Goal: Contribute content: Contribute content

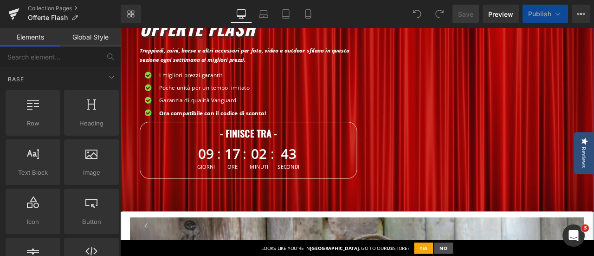
scroll to position [186, 0]
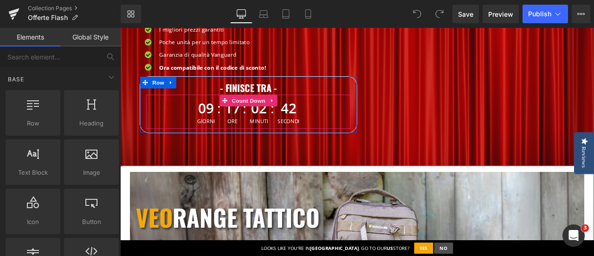
click at [219, 121] on span "09" at bounding box center [222, 123] width 21 height 23
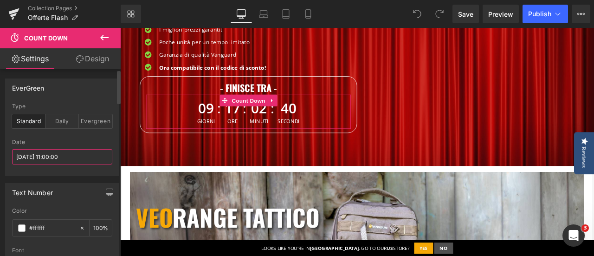
click at [58, 155] on input "2025/09/01 11:00:00" at bounding box center [62, 156] width 100 height 15
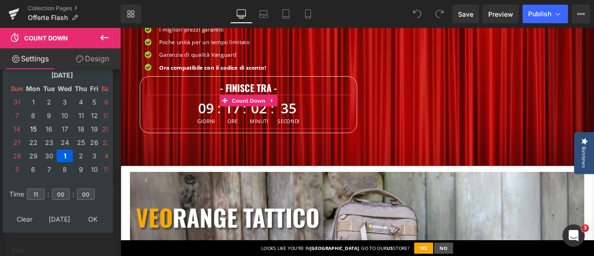
click at [32, 127] on td "15" at bounding box center [33, 129] width 16 height 13
type input "2025/09/15 11:00:00"
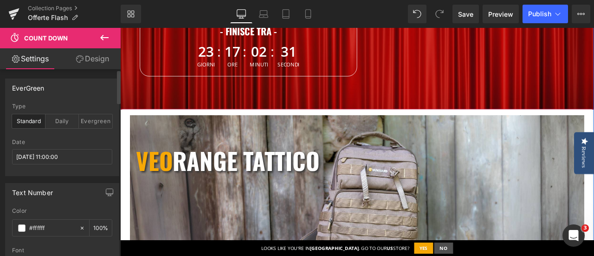
scroll to position [278, 0]
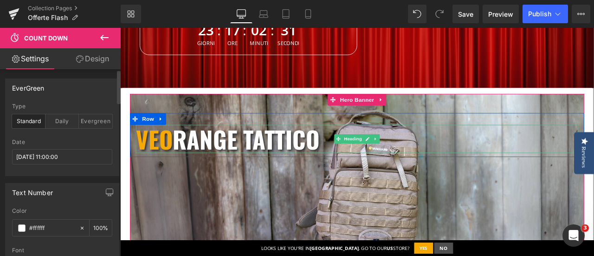
click at [382, 168] on h1 "VEO RANGE TATTICO" at bounding box center [401, 158] width 524 height 33
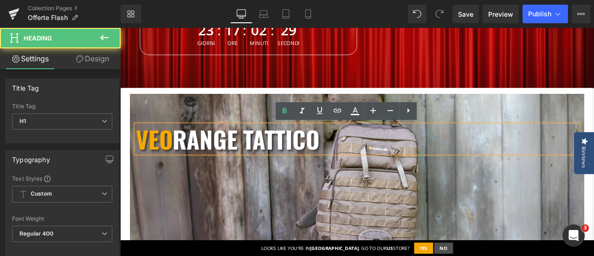
click at [361, 155] on h1 "VEO RANGE TATTICO" at bounding box center [401, 158] width 524 height 33
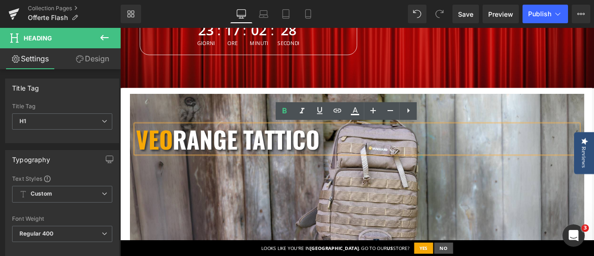
click at [364, 155] on h1 "VEO RANGE TATTICO" at bounding box center [401, 158] width 524 height 33
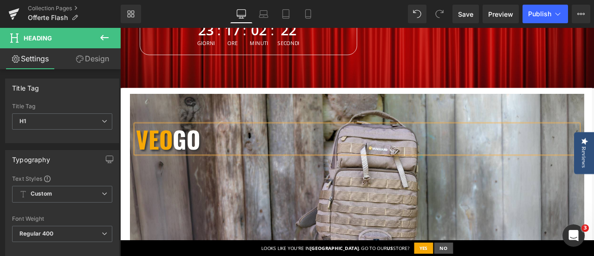
click at [179, 156] on b "VEO go" at bounding box center [177, 158] width 76 height 41
click at [315, 166] on h1 "VESTA go" at bounding box center [401, 158] width 524 height 33
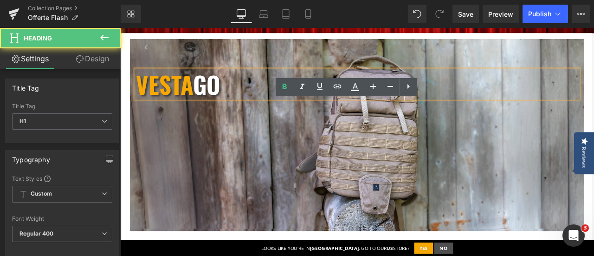
scroll to position [464, 0]
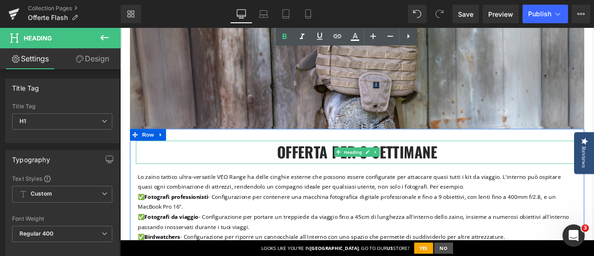
click at [501, 173] on h2 "OFFERTA PER 3 SETTIMANE" at bounding box center [401, 174] width 524 height 26
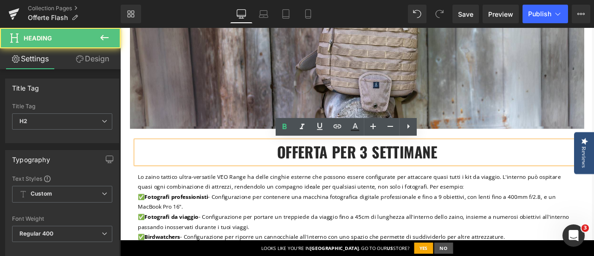
click at [410, 171] on span "OFFERTA PER 3 SETTIMANE" at bounding box center [401, 174] width 190 height 26
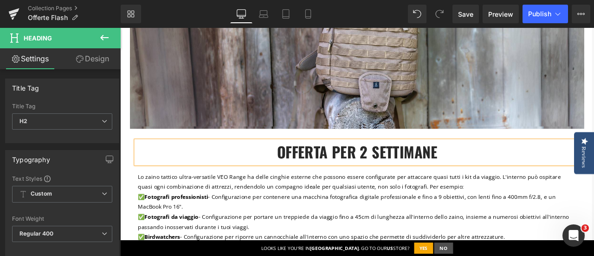
click at [404, 224] on span "✅ Fotografi professionisti - Configurazione per contenere una macchina fotograf…" at bounding box center [388, 233] width 495 height 21
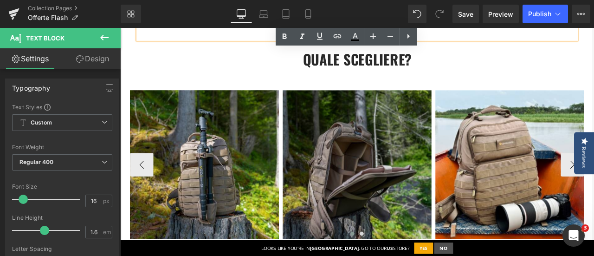
scroll to position [742, 0]
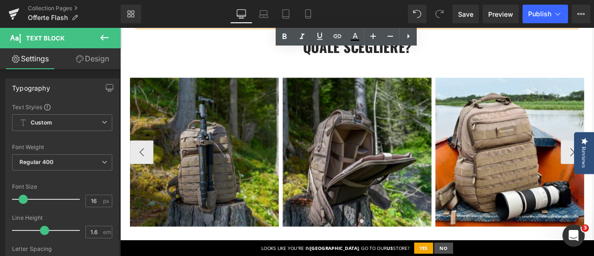
click at [245, 129] on img at bounding box center [220, 175] width 176 height 176
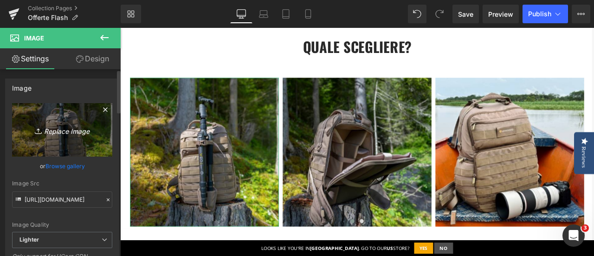
click at [71, 128] on icon "Replace Image" at bounding box center [62, 130] width 74 height 12
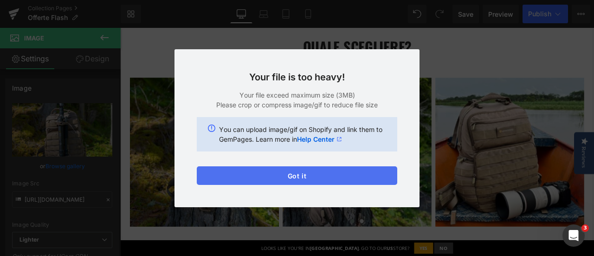
click at [312, 178] on button "Got it" at bounding box center [297, 175] width 200 height 19
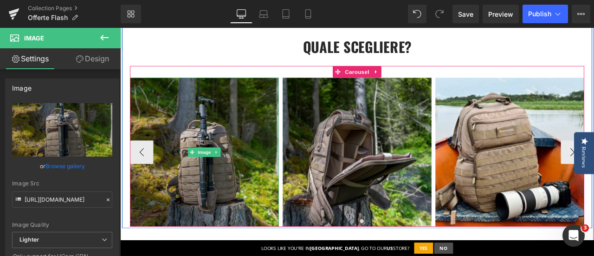
click at [215, 121] on img at bounding box center [220, 175] width 176 height 176
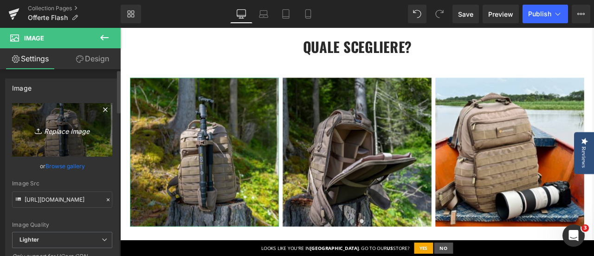
click at [73, 126] on icon "Replace Image" at bounding box center [62, 130] width 74 height 12
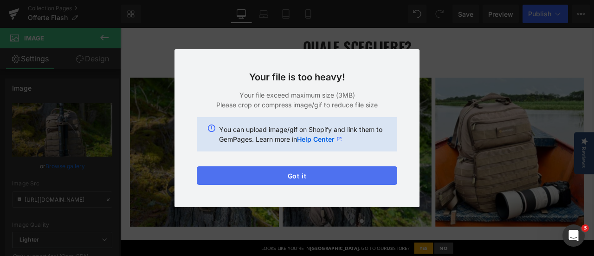
click at [311, 180] on button "Got it" at bounding box center [297, 175] width 200 height 19
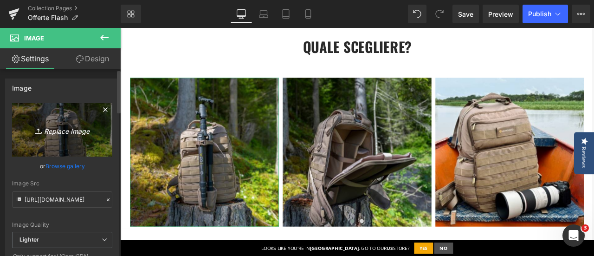
click at [62, 130] on icon "Replace Image" at bounding box center [62, 130] width 74 height 12
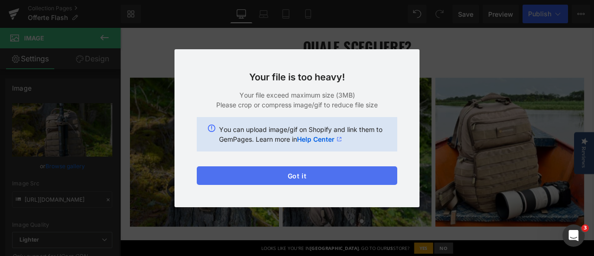
click at [303, 170] on button "Got it" at bounding box center [297, 175] width 200 height 19
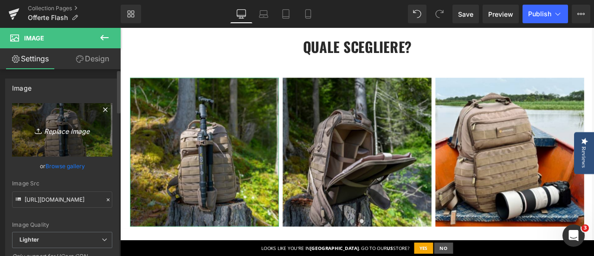
click at [64, 126] on icon "Replace Image" at bounding box center [62, 130] width 74 height 12
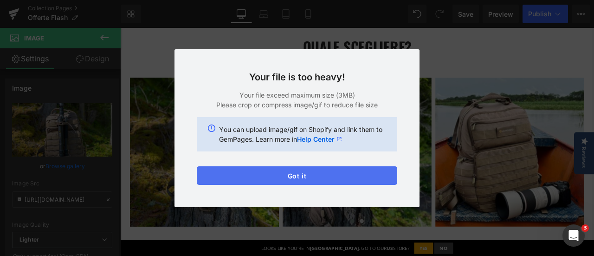
click at [316, 173] on button "Got it" at bounding box center [297, 175] width 200 height 19
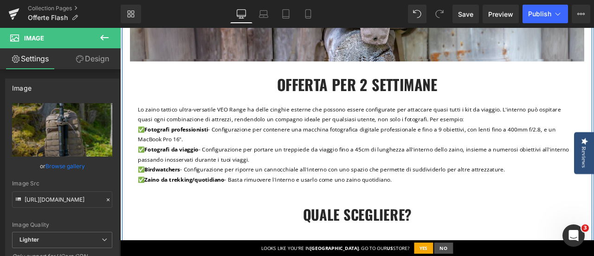
scroll to position [557, 0]
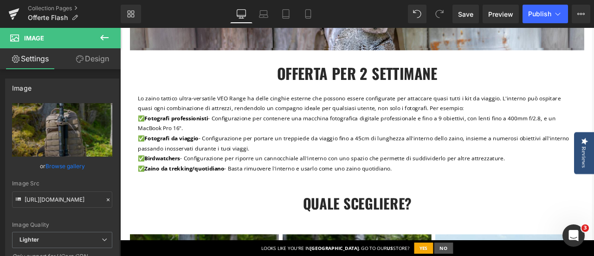
click at [156, 97] on div "OFFERTA PER 2 SETTIMANE Heading Lo zaino tattico ultra-versatile VEO Range ha d…" at bounding box center [401, 161] width 538 height 185
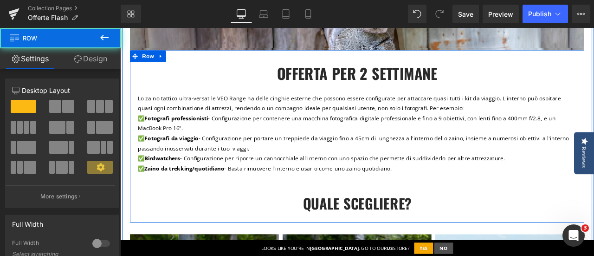
click at [150, 110] on span "Lo zaino tattico ultra-versatile VEO Range ha delle cinghie esterne che possono…" at bounding box center [391, 117] width 501 height 21
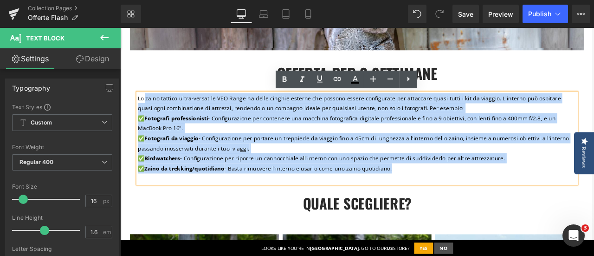
drag, startPoint x: 148, startPoint y: 109, endPoint x: 432, endPoint y: 185, distance: 294.9
click at [434, 187] on p "Lo zaino tattico ultra-versatile VEO Range ha delle cinghie esterne che possono…" at bounding box center [401, 152] width 520 height 95
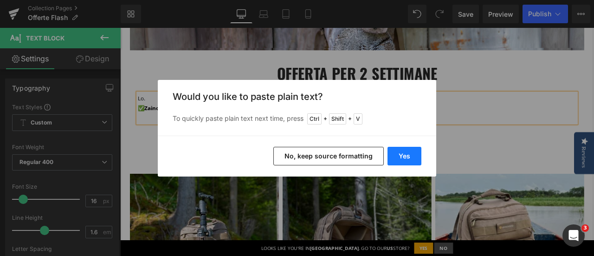
click at [405, 155] on button "Yes" at bounding box center [404, 156] width 34 height 19
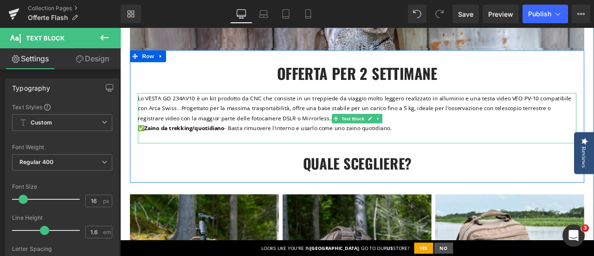
click at [147, 111] on span "Lo VESTA GO 234AV10 è un kit prodotto da CNC che consiste in un treppiede da vi…" at bounding box center [398, 123] width 514 height 32
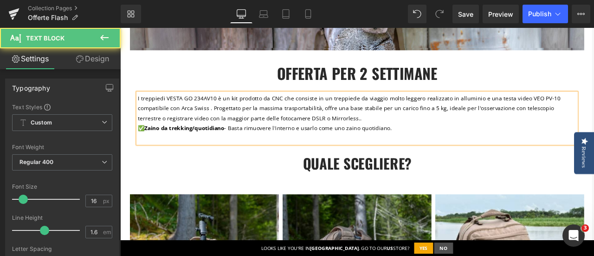
click at [226, 109] on span "I treppiedi VESTA GO 234AV10 è un kit prodotto da CNC che consiste in un treppi…" at bounding box center [391, 123] width 501 height 32
click at [141, 112] on span "I treppiedi VESTA GO è un kit prodotto da CNC che consiste in un treppiede da v…" at bounding box center [397, 123] width 513 height 32
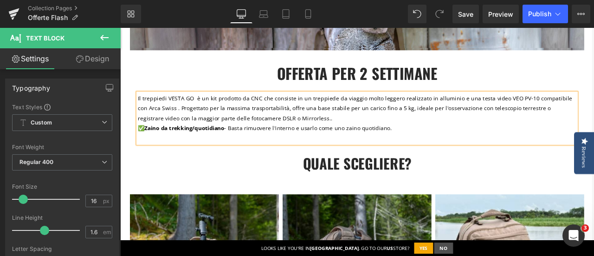
click at [223, 126] on span "Il treppiedi VESTA GO è un kit prodotto da CNC che consiste in un treppiede da …" at bounding box center [398, 123] width 515 height 32
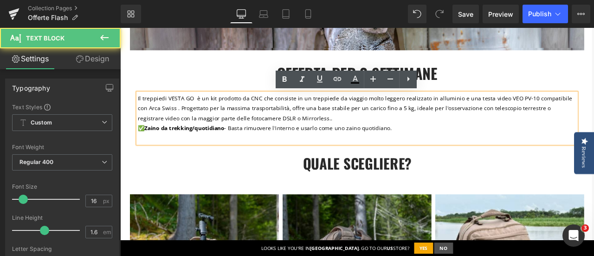
click at [201, 111] on span "Il treppiedi VESTA GO è un kit prodotto da CNC che consiste in un treppiede da …" at bounding box center [398, 123] width 515 height 32
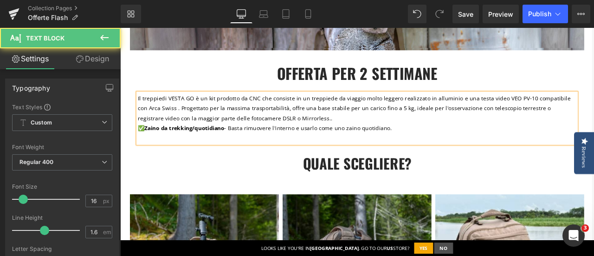
click at [510, 111] on span "Il treppiedi VESTA GO è un kit prodotto da CNC che consiste in un treppiede da …" at bounding box center [397, 123] width 513 height 32
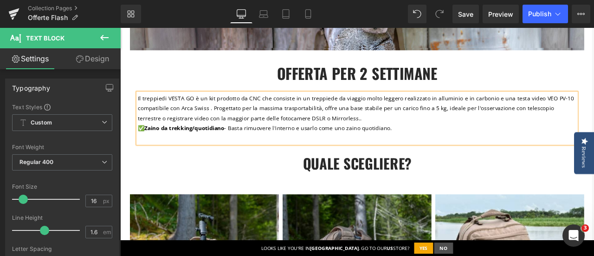
click at [594, 139] on p "Il treppiedi VESTA GO è un kit prodotto da CNC che consiste in un treppiede da …" at bounding box center [401, 128] width 520 height 47
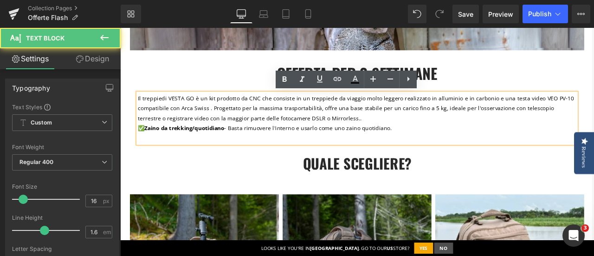
drag, startPoint x: 639, startPoint y: 111, endPoint x: 644, endPoint y: 110, distance: 5.1
click at [594, 111] on p "Il treppiedi VESTA GO è un kit prodotto da CNC che consiste in un treppiede da …" at bounding box center [401, 128] width 520 height 47
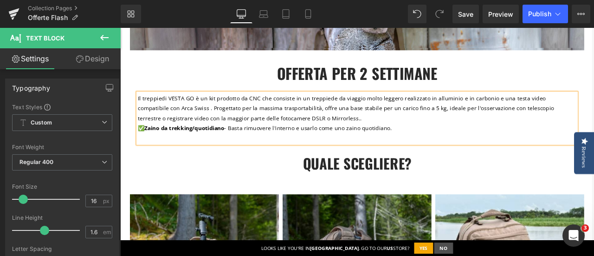
drag, startPoint x: 440, startPoint y: 121, endPoint x: 480, endPoint y: 118, distance: 39.6
click at [440, 122] on span "Il treppiedi VESTA GO è un kit prodotto da CNC che consiste in un treppiede da …" at bounding box center [387, 123] width 493 height 32
click at [533, 137] on p "Il treppiedi VESTA GO è un kit prodotto da CNC che consiste in un treppiede da …" at bounding box center [401, 128] width 520 height 47
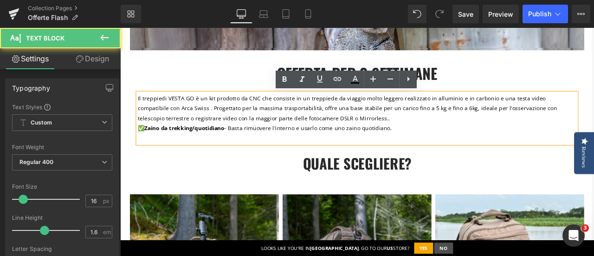
click at [438, 145] on p "Il treppiedi VESTA GO è un kit prodotto da CNC che consiste in un treppiede da …" at bounding box center [401, 128] width 520 height 47
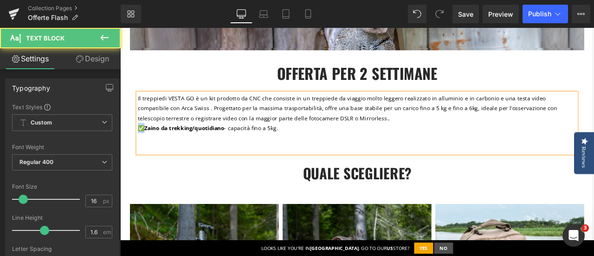
drag, startPoint x: 145, startPoint y: 148, endPoint x: 138, endPoint y: 149, distance: 6.6
click at [141, 149] on span "✅ Zaino da trekking/quotidiano - capacità fino a 5kg." at bounding box center [224, 146] width 166 height 9
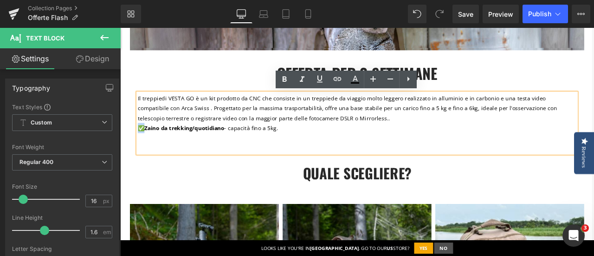
copy span "✅"
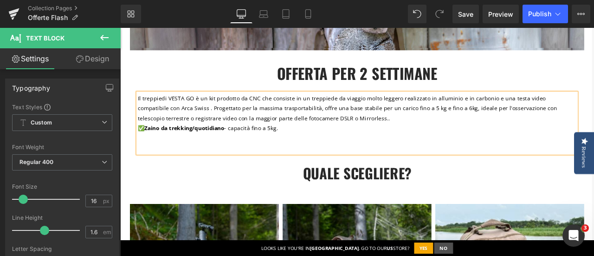
click at [179, 161] on p at bounding box center [401, 159] width 520 height 12
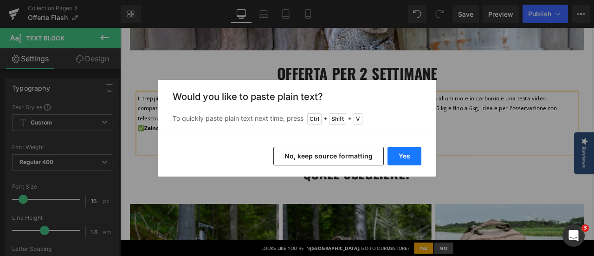
click at [417, 158] on button "Yes" at bounding box center [404, 156] width 34 height 19
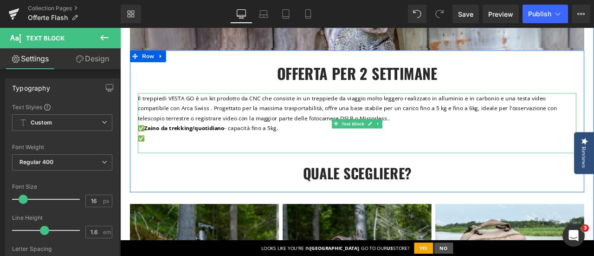
click at [174, 164] on p "✅" at bounding box center [401, 159] width 520 height 12
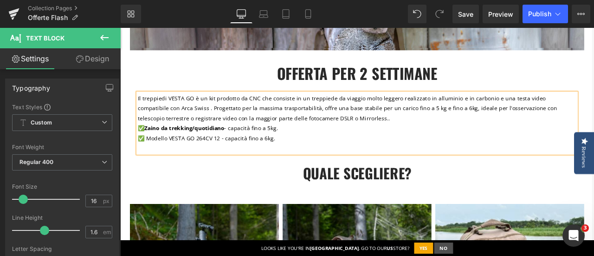
click at [240, 145] on span "Zaino da trekking/quotidiano" at bounding box center [196, 146] width 95 height 9
click at [227, 160] on span "✅ Modello VESTA GO 264CV 12 - capacità fino a 6kg." at bounding box center [222, 158] width 163 height 9
drag, startPoint x: 232, startPoint y: 160, endPoint x: 149, endPoint y: 163, distance: 83.1
click at [149, 163] on span "✅ Modello VESTA GO 264CV12 - capacità fino a 6kg." at bounding box center [221, 158] width 161 height 9
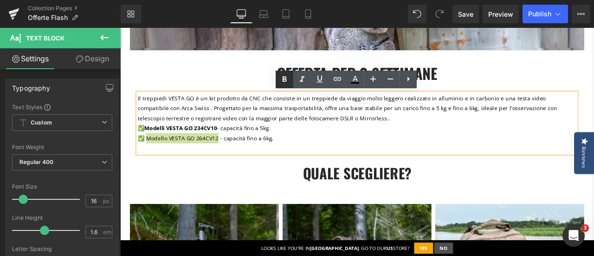
click at [283, 77] on icon at bounding box center [284, 79] width 11 height 11
click at [149, 159] on strong "Modello VESTA GO 264CV12" at bounding box center [193, 158] width 88 height 9
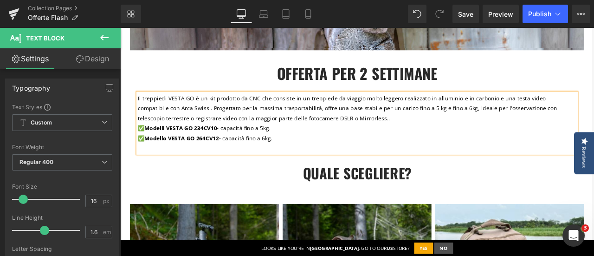
click at [311, 144] on p "Il treppiedi VESTA GO è un kit prodotto da CNC che consiste in un treppiede da …" at bounding box center [401, 128] width 520 height 47
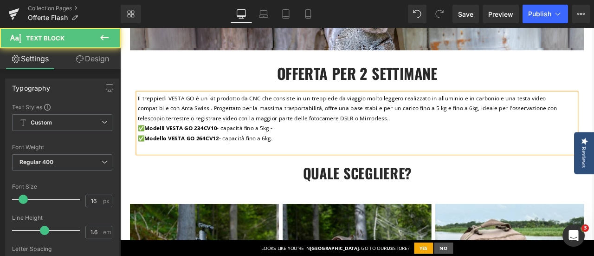
click at [397, 112] on span "Il treppiedi VESTA GO è un kit prodotto da CNC che consiste in un treppiede da …" at bounding box center [389, 123] width 497 height 32
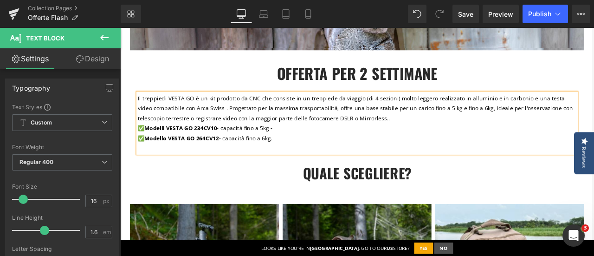
click at [552, 111] on span "Il treppiedi VESTA GO è un kit prodotto da CNC che consiste in un treppiede da …" at bounding box center [399, 123] width 516 height 32
click at [317, 144] on p "Il treppiedi VESTA GO è un kit prodotto da CNC che consiste in un treppiede da …" at bounding box center [401, 128] width 520 height 47
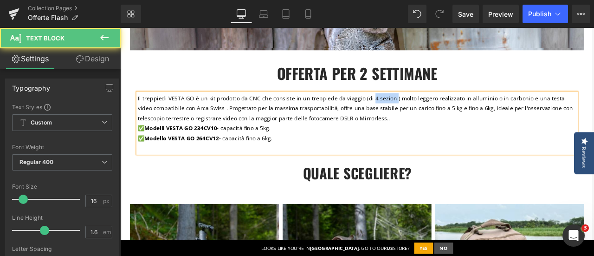
drag, startPoint x: 409, startPoint y: 111, endPoint x: 435, endPoint y: 109, distance: 26.6
click at [435, 109] on span "Il treppiedi VESTA GO è un kit prodotto da CNC che consiste in un treppiede da …" at bounding box center [399, 123] width 516 height 32
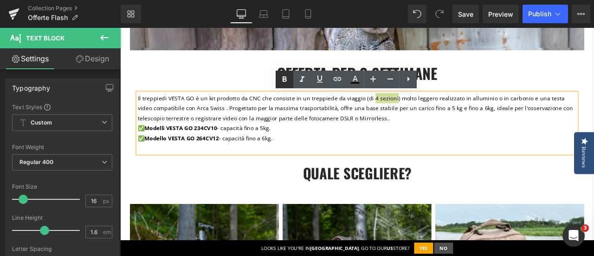
click at [284, 77] on icon at bounding box center [285, 79] width 4 height 6
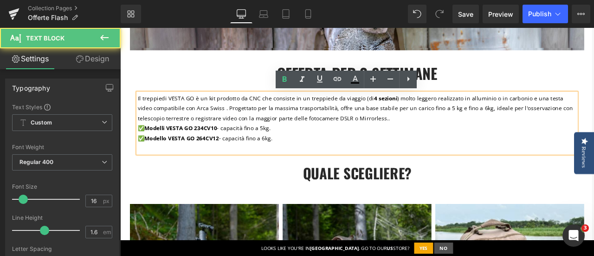
drag, startPoint x: 452, startPoint y: 143, endPoint x: 424, endPoint y: 131, distance: 30.6
click at [447, 141] on p "Il treppiedi VESTA GO è un kit prodotto da CNC che consiste in un treppiede da …" at bounding box center [401, 128] width 520 height 47
drag, startPoint x: 336, startPoint y: 109, endPoint x: 397, endPoint y: 106, distance: 60.9
click at [397, 107] on span "Il treppiedi VESTA GO è un kit prodotto da CNC che consiste in un treppiede da …" at bounding box center [399, 123] width 516 height 32
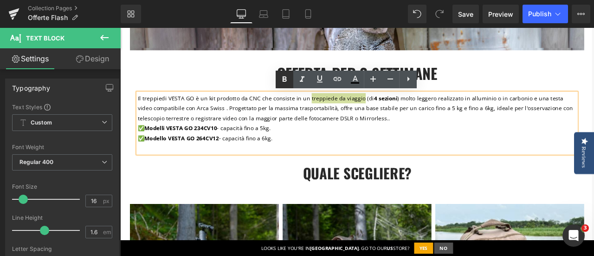
click at [287, 79] on icon at bounding box center [284, 79] width 11 height 11
click at [471, 144] on p "Il treppiedi VESTA GO è un kit prodotto da CNC che consiste in un treppiede da …" at bounding box center [401, 128] width 520 height 47
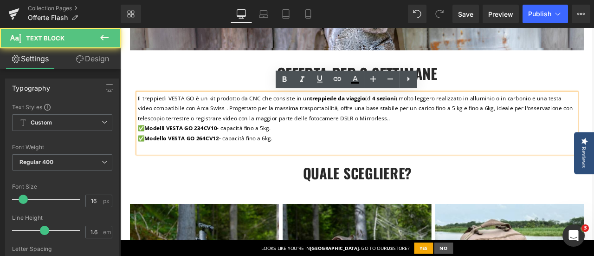
click at [527, 110] on span "Il treppiedi VESTA GO è un kit prodotto da CNC che consiste in un treppiede da …" at bounding box center [399, 123] width 516 height 32
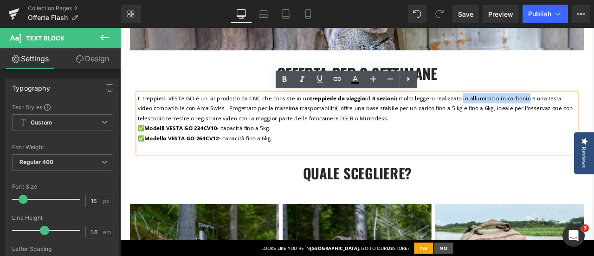
drag, startPoint x: 518, startPoint y: 110, endPoint x: 590, endPoint y: 105, distance: 71.7
click at [594, 107] on span "Il treppiedi VESTA GO è un kit prodotto da CNC che consiste in un treppiede da …" at bounding box center [399, 123] width 516 height 32
click at [283, 81] on icon at bounding box center [285, 79] width 4 height 6
click at [481, 153] on p "Il treppiedi VESTA GO è un kit prodotto da CNC che consiste in un treppiede da …" at bounding box center [401, 128] width 520 height 47
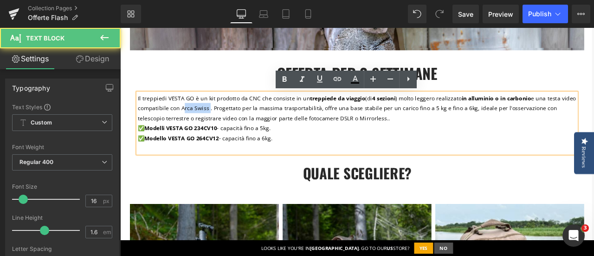
drag, startPoint x: 188, startPoint y: 123, endPoint x: 219, endPoint y: 122, distance: 30.7
click at [219, 122] on span "Il treppiedi VESTA GO è un kit prodotto da CNC che consiste in un treppiede da …" at bounding box center [400, 123] width 519 height 32
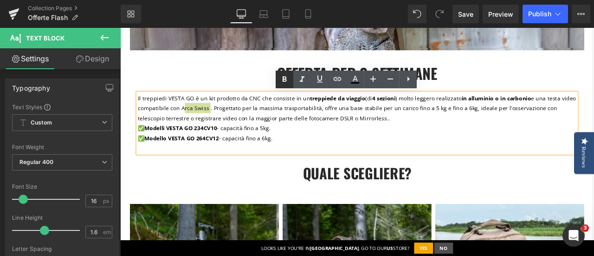
click at [283, 77] on icon at bounding box center [285, 79] width 4 height 6
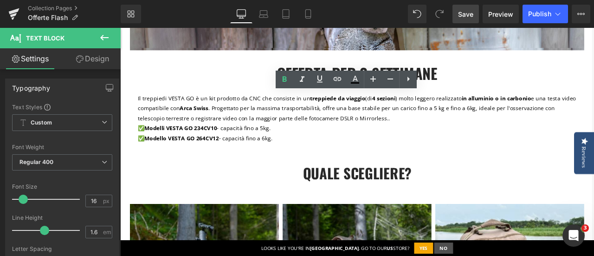
click at [466, 13] on span "Save" at bounding box center [465, 14] width 15 height 10
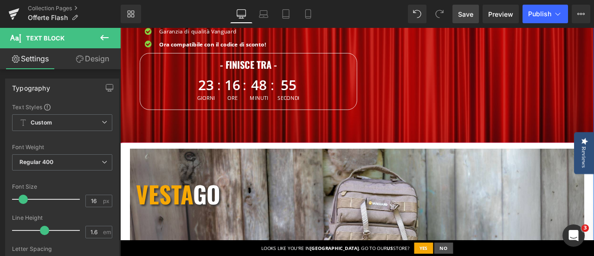
scroll to position [232, 0]
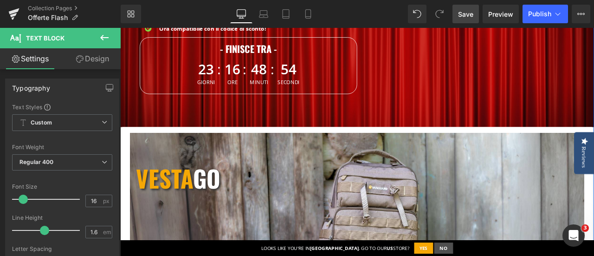
click at [402, 185] on div "VESTA go Heading Row" at bounding box center [401, 201] width 538 height 52
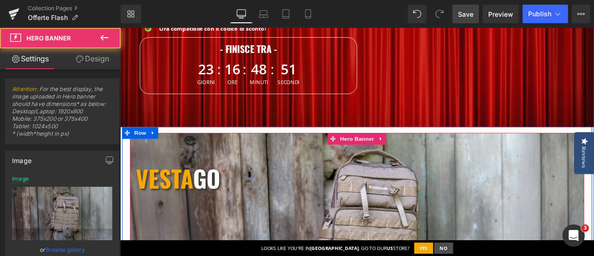
scroll to position [371, 0]
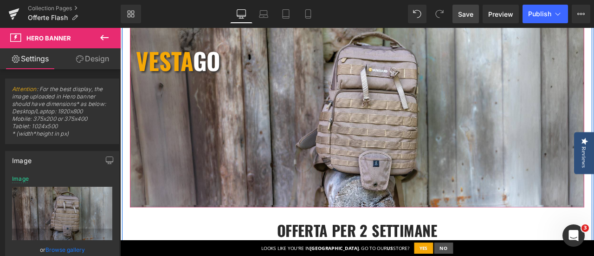
click at [290, 137] on div "VESTA go Heading Row Heading" at bounding box center [401, 126] width 538 height 227
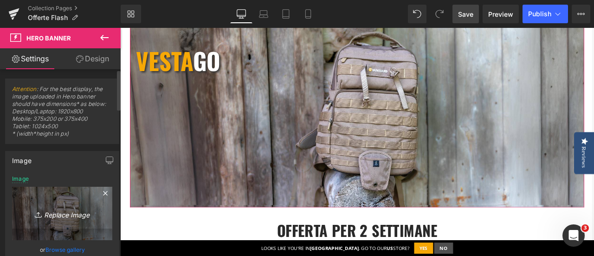
click at [63, 215] on icon "Replace Image" at bounding box center [62, 213] width 74 height 12
type input "C:\fakepath\_Banner Flash desktop 1920x800.png"
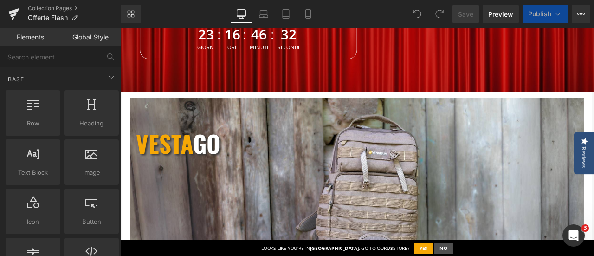
scroll to position [325, 0]
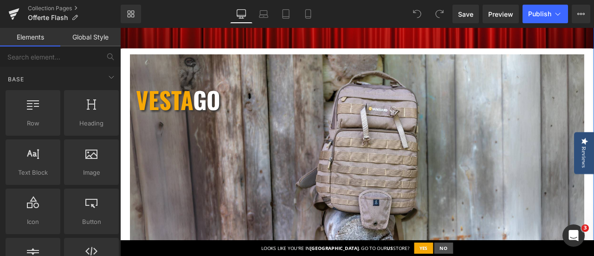
click at [287, 155] on div "VESTA go Heading Row Heading" at bounding box center [401, 172] width 538 height 227
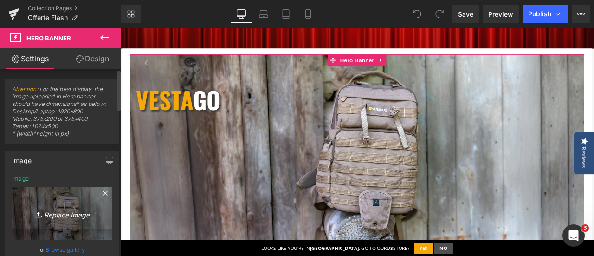
click at [70, 211] on icon "Replace Image" at bounding box center [62, 213] width 74 height 12
type input "C:\fakepath\_Banner Flash desktop 1920x800.png"
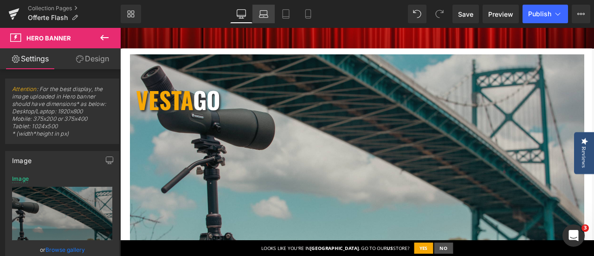
click at [265, 11] on icon at bounding box center [263, 13] width 9 height 9
type input "https://ucarecdn.com/3d4bfc9a-0d52-44f7-adba-ffc6092a2fc0/-/format/auto/-/previ…"
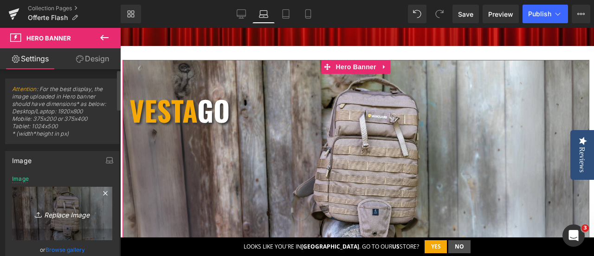
click at [64, 215] on icon "Replace Image" at bounding box center [62, 213] width 74 height 12
type input "C:\fakepath\_Banner Flash desktop 1920x800.png"
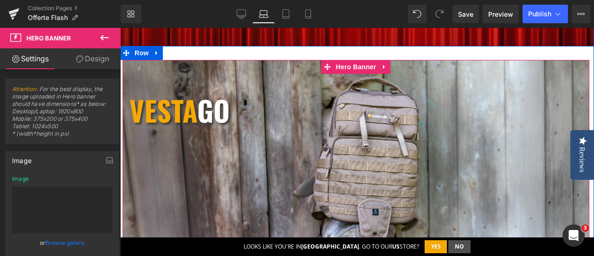
type input "https://ucarecdn.com/d106cc0b-5dd5-47b5-b233-31fdfc977686/-/format/auto/-/previ…"
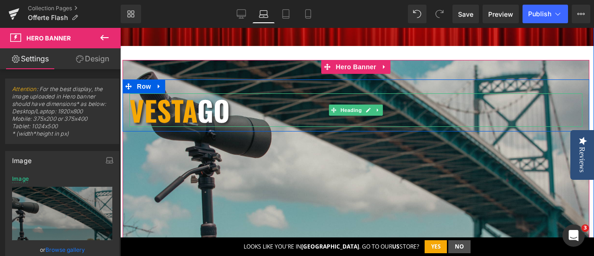
click at [234, 108] on h1 "VESTA go" at bounding box center [355, 109] width 453 height 33
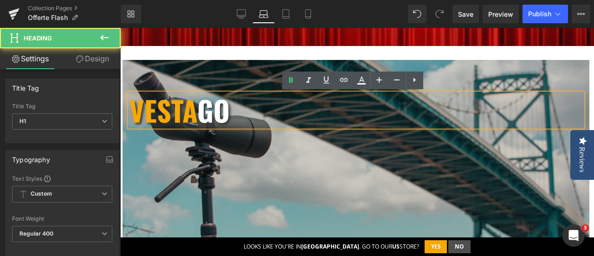
click at [230, 109] on b "VESTA go" at bounding box center [179, 109] width 100 height 41
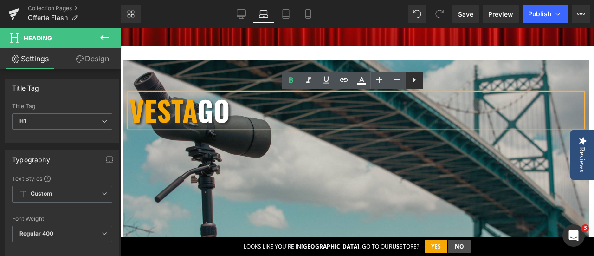
click at [412, 81] on icon at bounding box center [414, 79] width 11 height 11
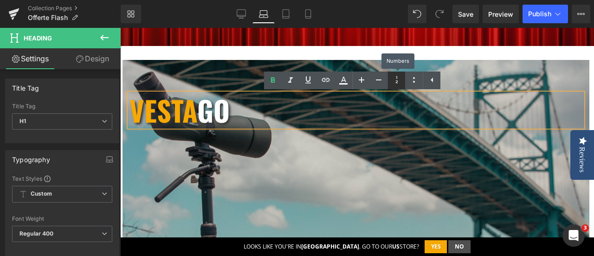
click at [396, 83] on icon at bounding box center [396, 79] width 11 height 11
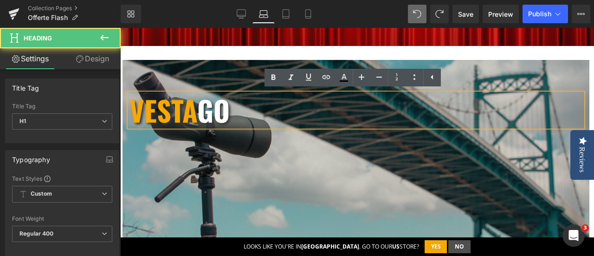
click at [239, 109] on h1 "VESTA go" at bounding box center [355, 109] width 453 height 33
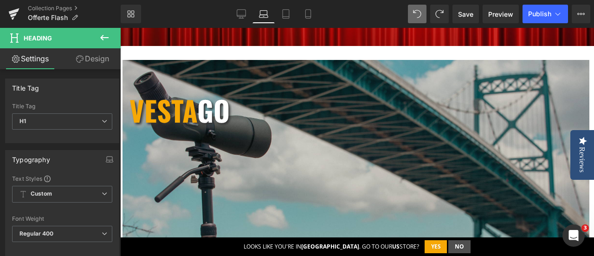
click at [99, 62] on link "Design" at bounding box center [92, 58] width 60 height 21
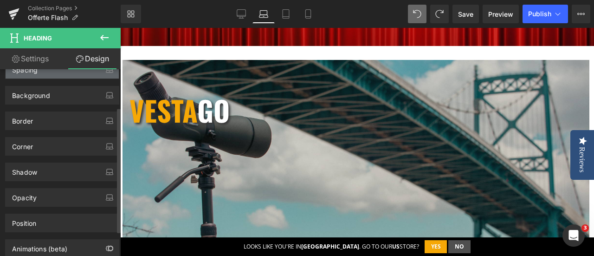
scroll to position [0, 0]
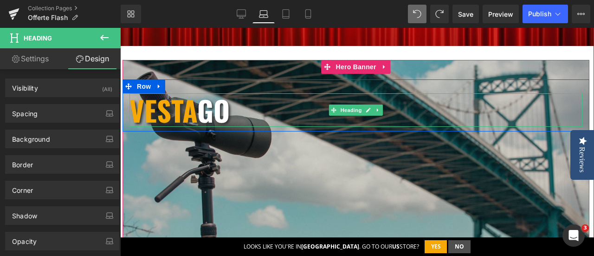
click at [133, 108] on span "VESTA" at bounding box center [163, 109] width 68 height 41
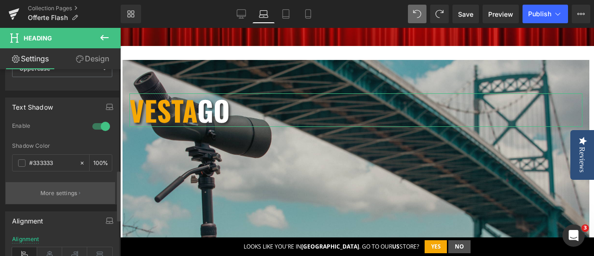
scroll to position [464, 0]
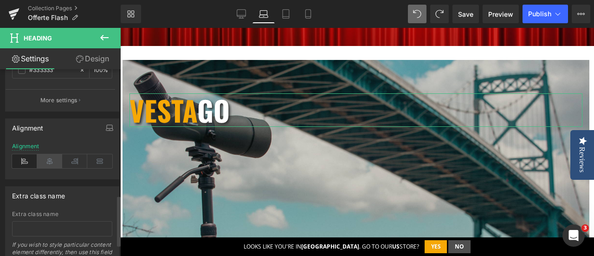
click at [54, 161] on icon at bounding box center [49, 161] width 25 height 14
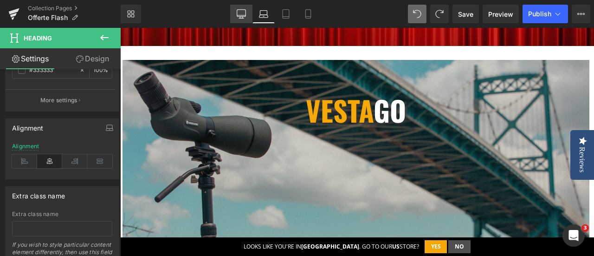
click at [241, 13] on icon at bounding box center [241, 13] width 9 height 9
type input "100"
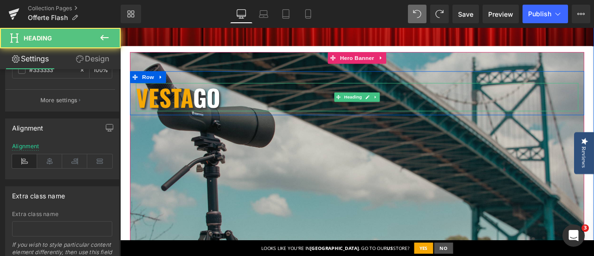
click at [140, 109] on span "VESTA" at bounding box center [173, 109] width 68 height 41
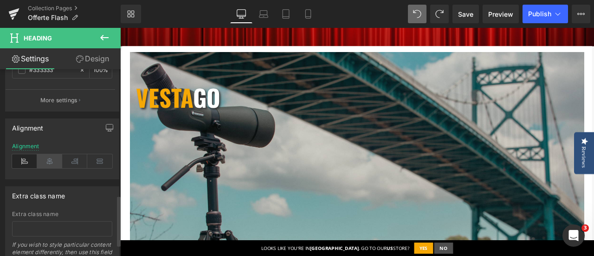
click at [46, 158] on icon at bounding box center [49, 161] width 25 height 14
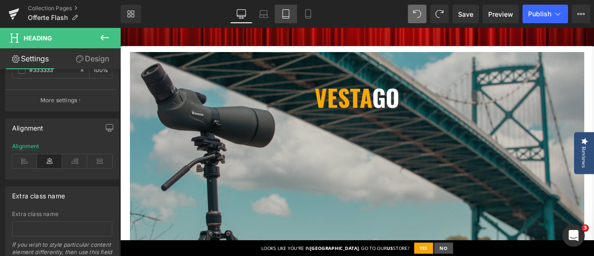
click at [288, 13] on icon at bounding box center [285, 13] width 9 height 9
type input "100"
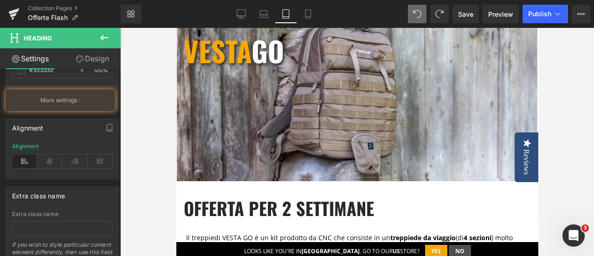
scroll to position [265, 0]
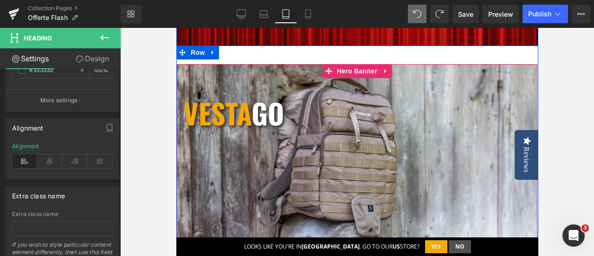
click at [276, 170] on div "VESTA go Heading Row Heading" at bounding box center [356, 153] width 361 height 179
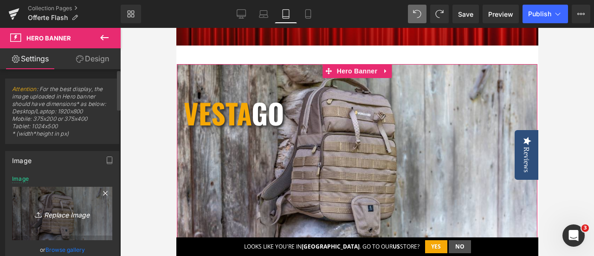
click at [72, 214] on icon "Replace Image" at bounding box center [62, 213] width 74 height 12
type input "C:\fakepath\Banner flash tablet (1024 × 500 px).png"
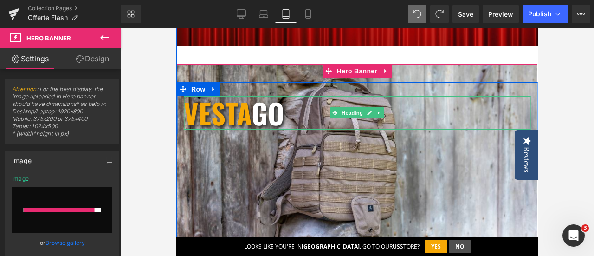
type input "https://ucarecdn.com/f2aadbd7-9071-4c03-a4a7-cfcaed616dff/-/format/auto/-/previ…"
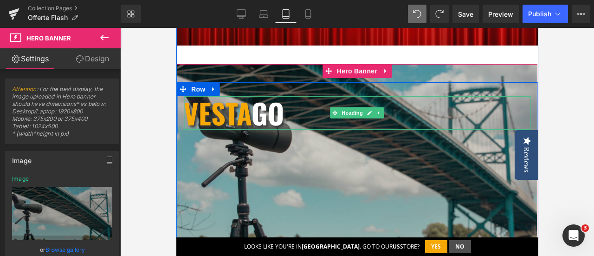
click at [185, 109] on span "VESTA" at bounding box center [217, 112] width 68 height 41
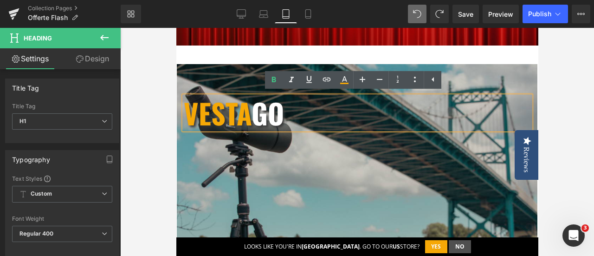
click at [184, 114] on span "VESTA" at bounding box center [217, 112] width 68 height 41
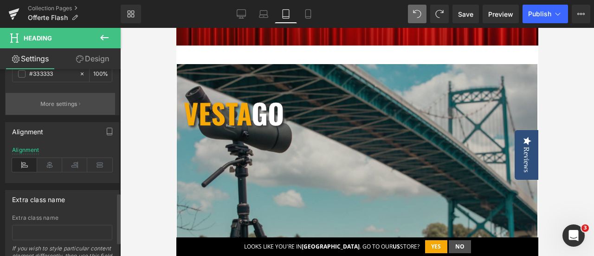
scroll to position [464, 0]
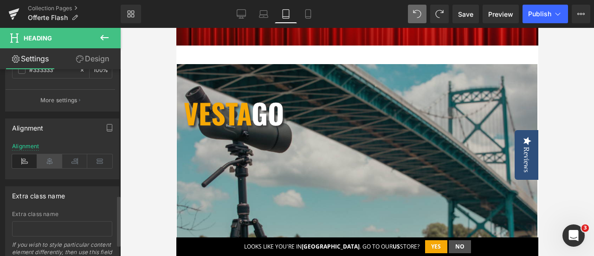
click at [48, 157] on icon at bounding box center [49, 161] width 25 height 14
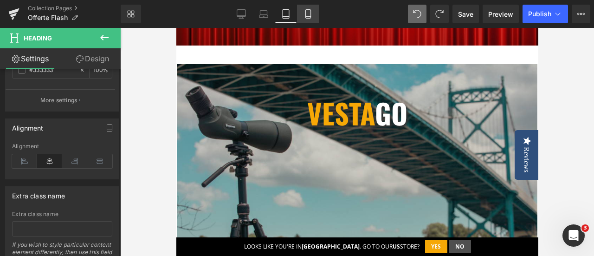
click at [309, 14] on icon at bounding box center [307, 13] width 9 height 9
type input "100"
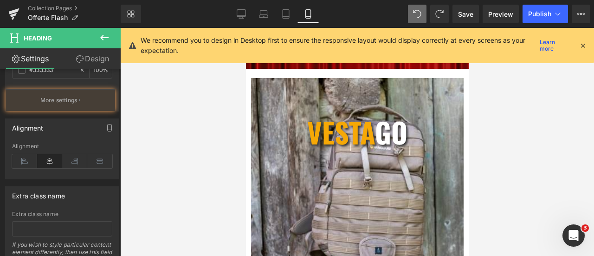
scroll to position [272, 0]
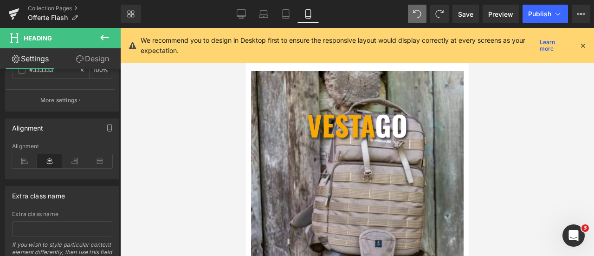
click at [579, 43] on icon at bounding box center [583, 45] width 8 height 8
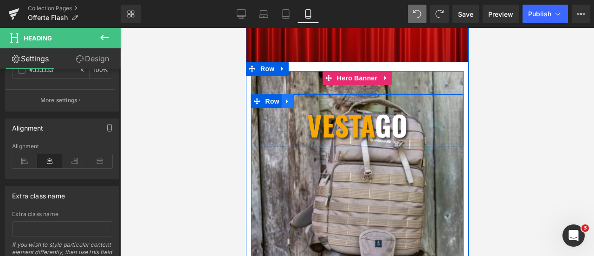
click at [281, 97] on link at bounding box center [287, 101] width 12 height 14
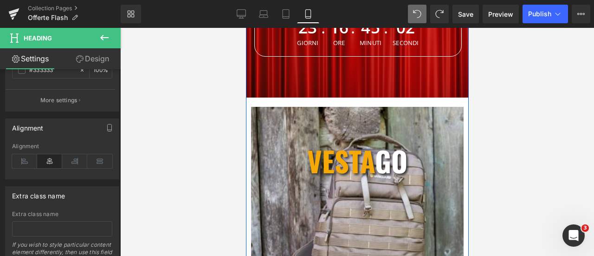
scroll to position [226, 0]
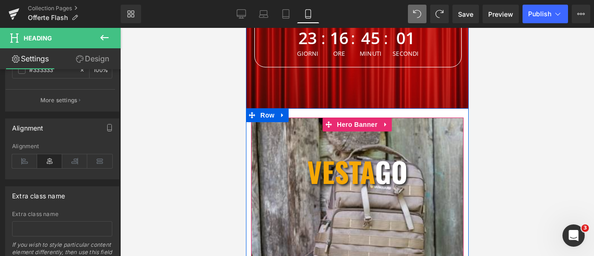
click at [333, 217] on div "VESTA go Heading Row Heading" at bounding box center [357, 232] width 213 height 230
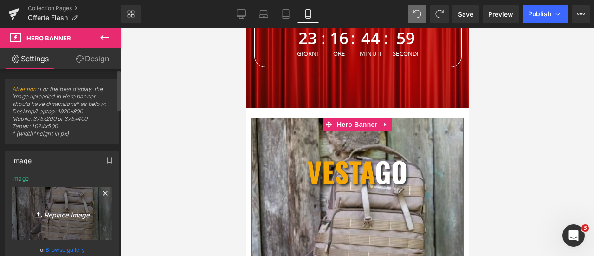
click at [67, 214] on icon "Replace Image" at bounding box center [62, 213] width 74 height 12
type input "C:\fakepath\Banner flash movil (375 × 400 px).png"
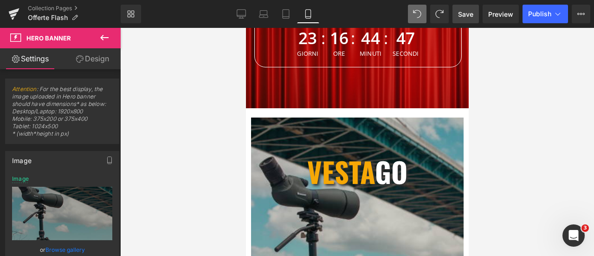
click at [469, 13] on span "Save" at bounding box center [465, 14] width 15 height 10
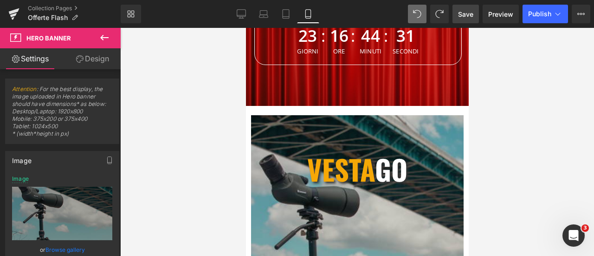
scroll to position [0, 0]
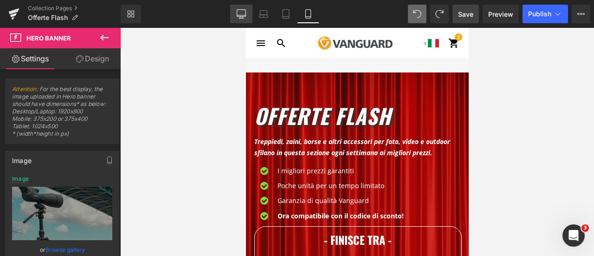
click at [242, 17] on icon at bounding box center [241, 13] width 9 height 9
type input "https://ucarecdn.com/6fca3fb6-089d-4599-ba79-e2f860cd519c/-/format/auto/-/previ…"
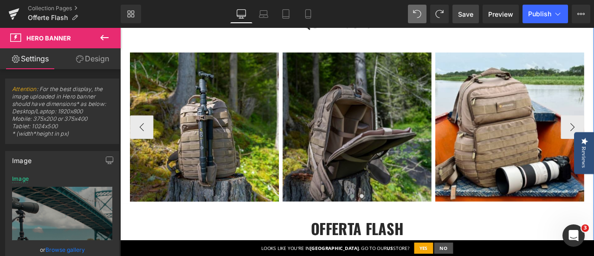
scroll to position [737, 0]
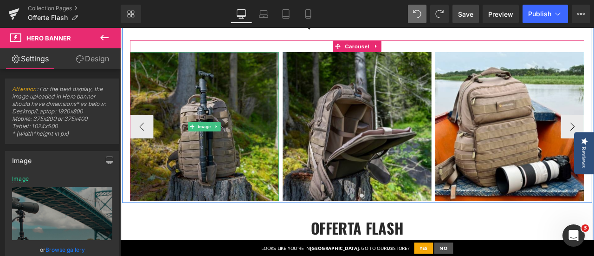
click at [224, 95] on img at bounding box center [220, 145] width 176 height 176
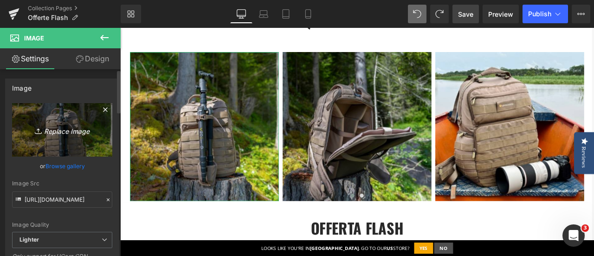
click at [62, 128] on icon "Replace Image" at bounding box center [62, 130] width 74 height 12
type input "C:\fakepath\2.png"
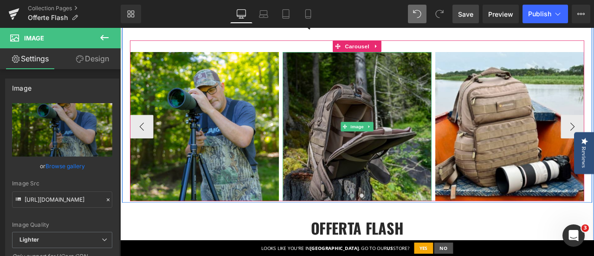
type input "https://ucarecdn.com/139552e0-2352-4637-8ce1-24874bf87e63/-/format/auto/-/previ…"
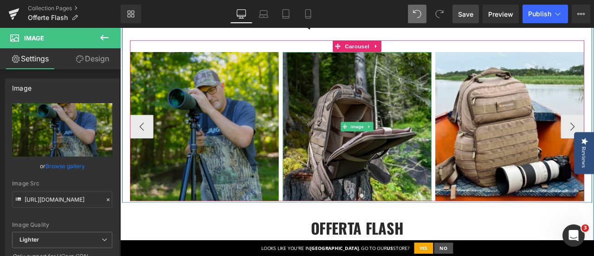
click at [404, 107] on img at bounding box center [401, 145] width 176 height 176
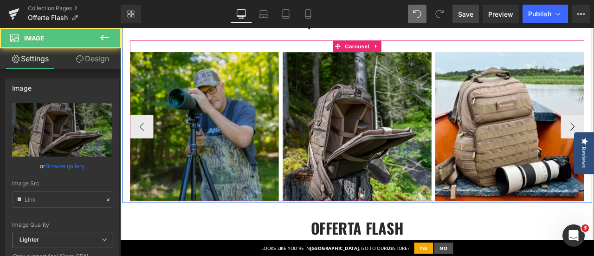
type input "https://ucarecdn.com/71e18d68-9059-48d1-985e-17eec7c0e842/-/format/auto/-/previ…"
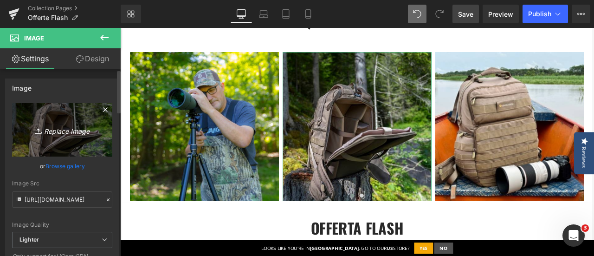
click at [66, 130] on icon "Replace Image" at bounding box center [62, 130] width 74 height 12
type input "C:\fakepath\3.png"
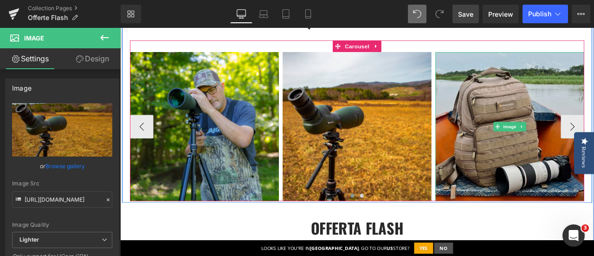
type input "https://ucarecdn.com/d7cd6fb1-5fca-4f82-80bb-a4793b6067b1/-/format/auto/-/previ…"
click at [577, 93] on img at bounding box center [582, 145] width 176 height 176
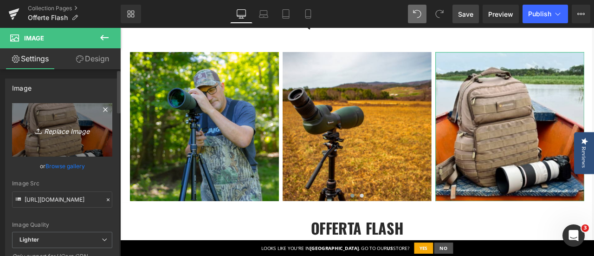
click at [58, 129] on icon "Replace Image" at bounding box center [62, 130] width 74 height 12
type input "C:\fakepath\4.png"
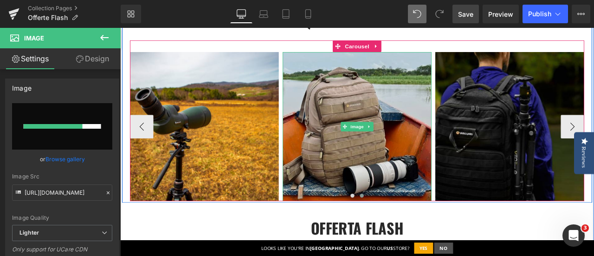
click at [414, 98] on img at bounding box center [401, 145] width 176 height 176
click at [381, 111] on img at bounding box center [401, 145] width 176 height 176
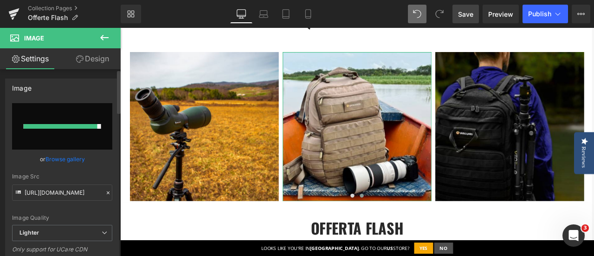
click at [59, 83] on div "Image" at bounding box center [62, 88] width 113 height 18
click at [471, 13] on span "Save" at bounding box center [465, 14] width 15 height 10
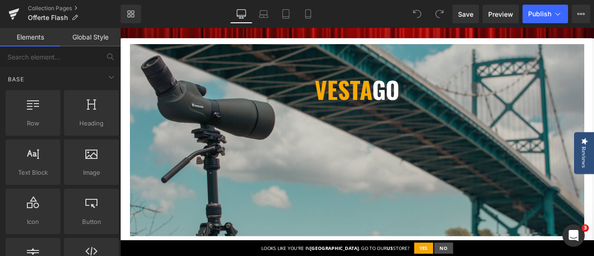
scroll to position [325, 0]
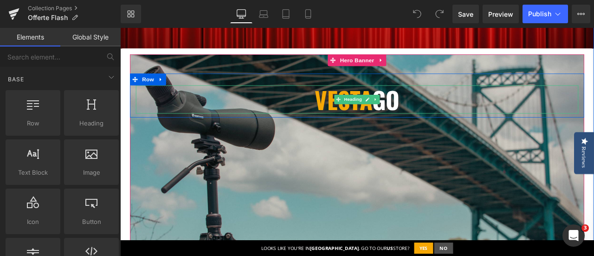
click at [351, 107] on span "VESTA" at bounding box center [385, 112] width 68 height 41
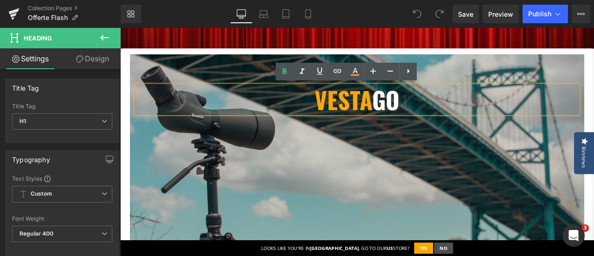
click at [467, 111] on h1 "VESTA go" at bounding box center [401, 112] width 524 height 33
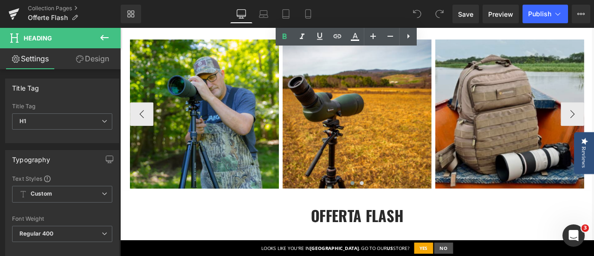
scroll to position [696, 0]
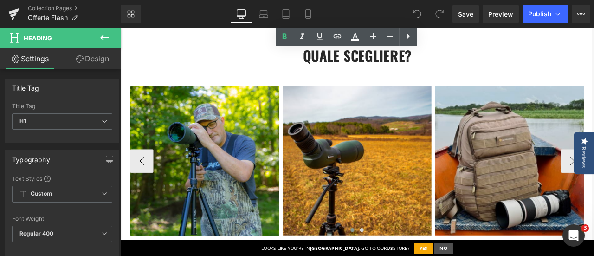
click at [569, 130] on img at bounding box center [582, 185] width 176 height 176
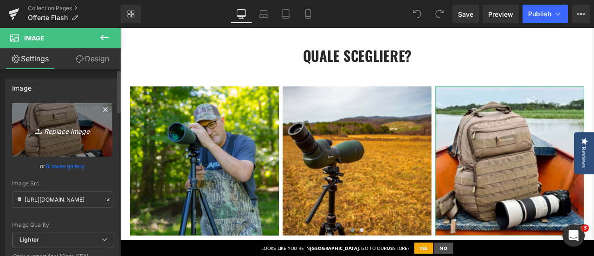
click at [60, 130] on icon "Replace Image" at bounding box center [62, 130] width 74 height 12
type input "C:\fakepath\4.png"
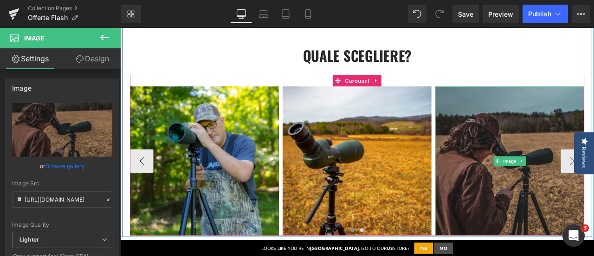
type input "[URL][DOMAIN_NAME]"
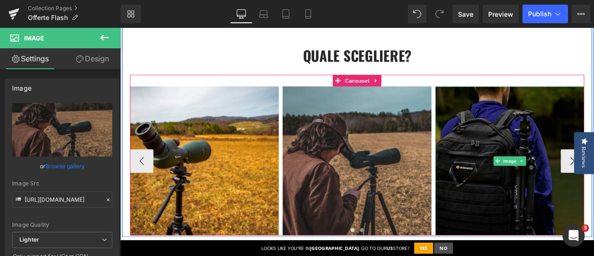
click at [571, 136] on img at bounding box center [582, 185] width 176 height 176
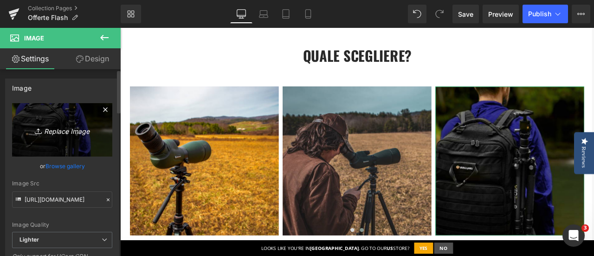
click at [68, 130] on icon "Replace Image" at bounding box center [62, 130] width 74 height 12
type input "C:\fakepath\1.png"
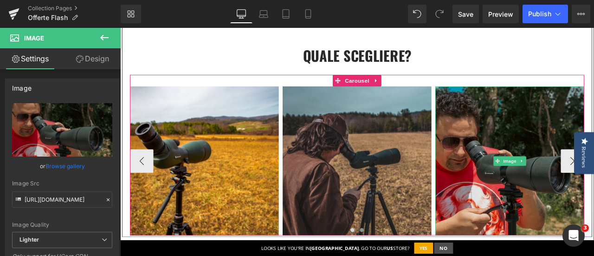
type input "[URL][DOMAIN_NAME]"
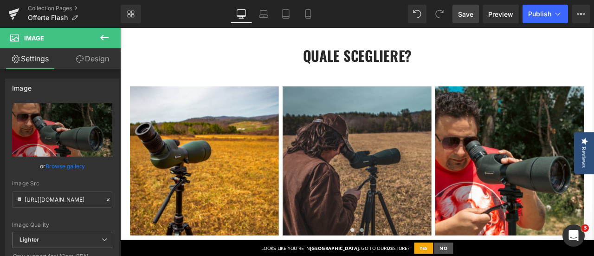
click at [464, 17] on span "Save" at bounding box center [465, 14] width 15 height 10
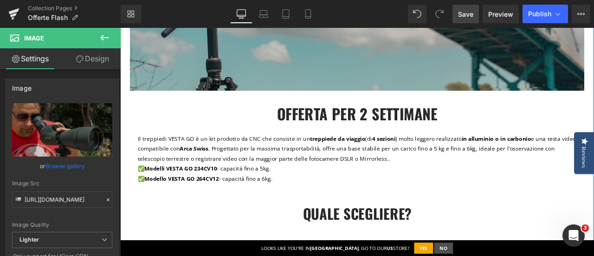
scroll to position [510, 0]
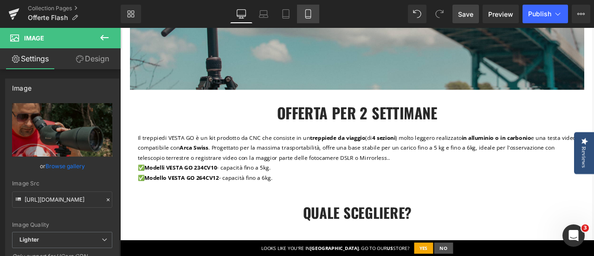
click at [309, 17] on icon at bounding box center [307, 13] width 9 height 9
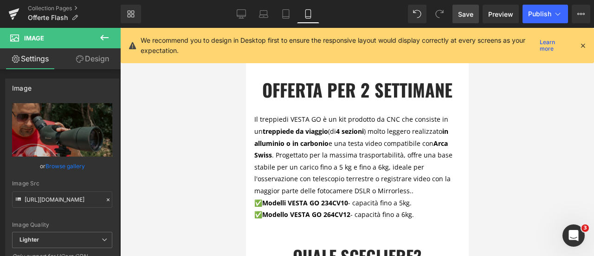
scroll to position [396, 0]
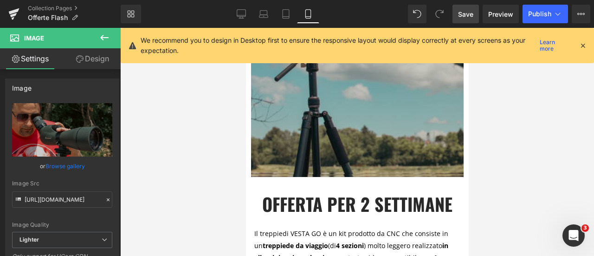
click at [581, 45] on icon at bounding box center [583, 45] width 8 height 8
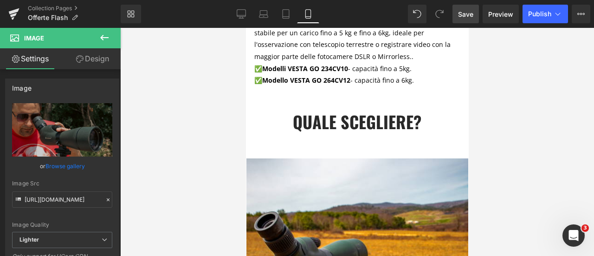
scroll to position [650, 0]
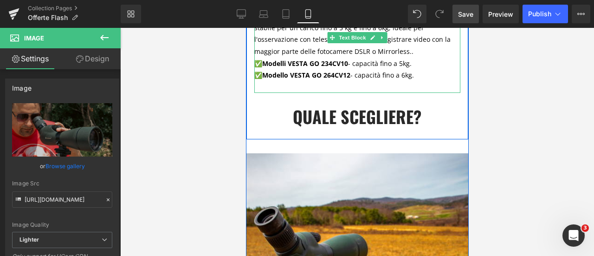
click at [283, 64] on b "Modelli VESTA GO 234CV10" at bounding box center [305, 63] width 86 height 9
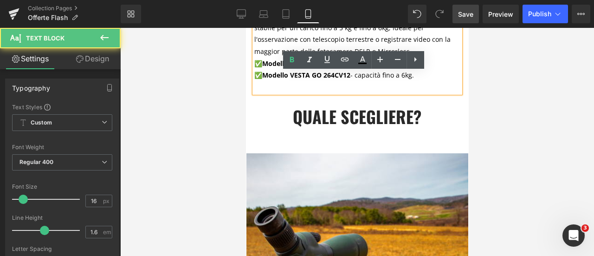
click at [267, 60] on p "Il treppiedi VESTA GO è un kit prodotto da CNC che consiste in un treppiede da …" at bounding box center [357, 21] width 206 height 95
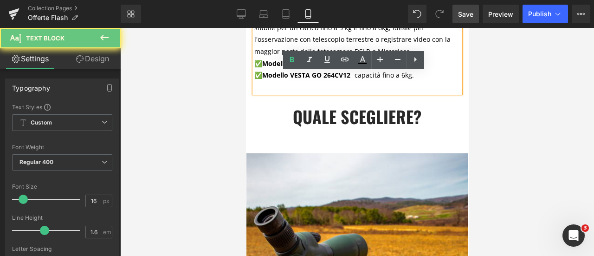
click at [275, 64] on b "Modelli VESTA GO 234CV10" at bounding box center [305, 63] width 86 height 9
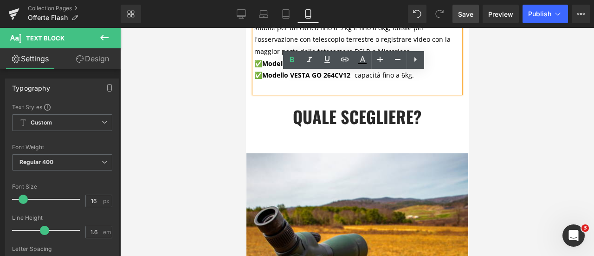
click at [276, 78] on strong "Modello VESTA GO 264CV12" at bounding box center [306, 75] width 88 height 9
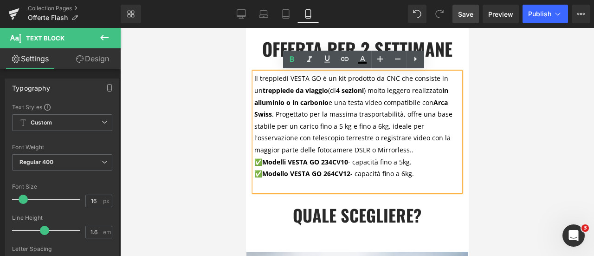
scroll to position [561, 0]
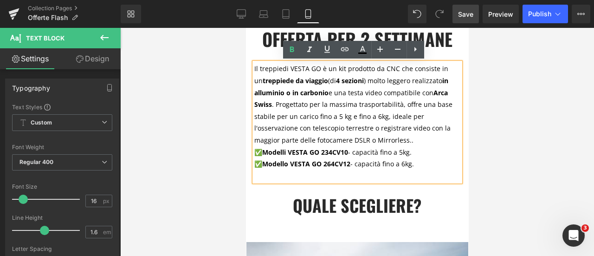
click at [283, 155] on b "Modelli VESTA GO 234CV10" at bounding box center [305, 152] width 86 height 9
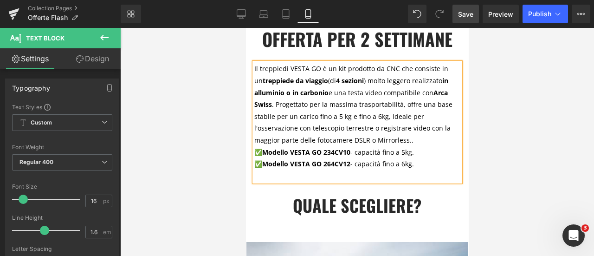
click at [470, 18] on span "Save" at bounding box center [465, 14] width 15 height 10
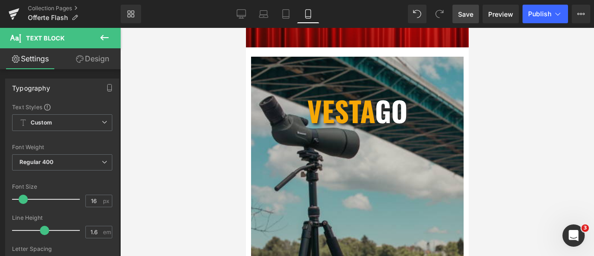
scroll to position [0, 0]
